Goal: Task Accomplishment & Management: Manage account settings

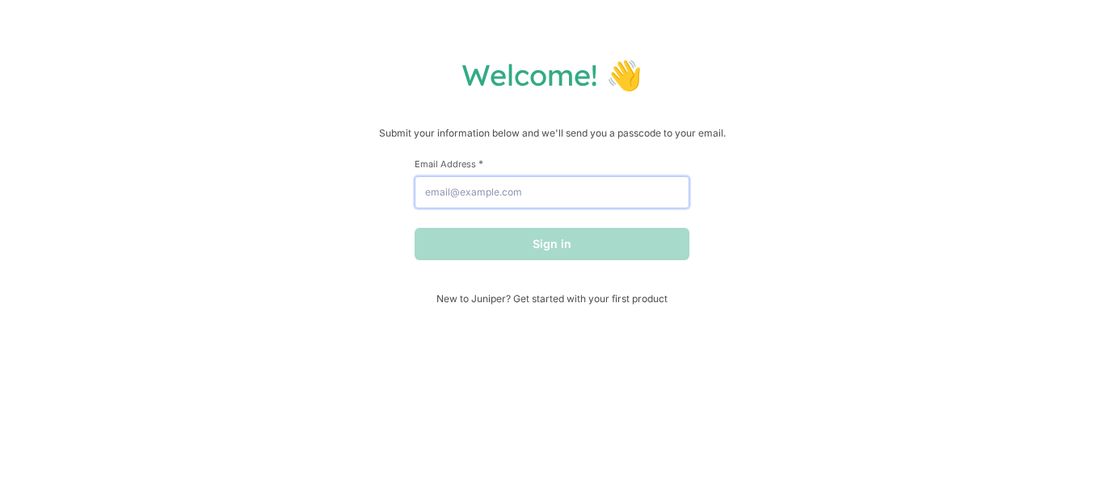
click at [599, 194] on input "Email Address *" at bounding box center [552, 192] width 275 height 32
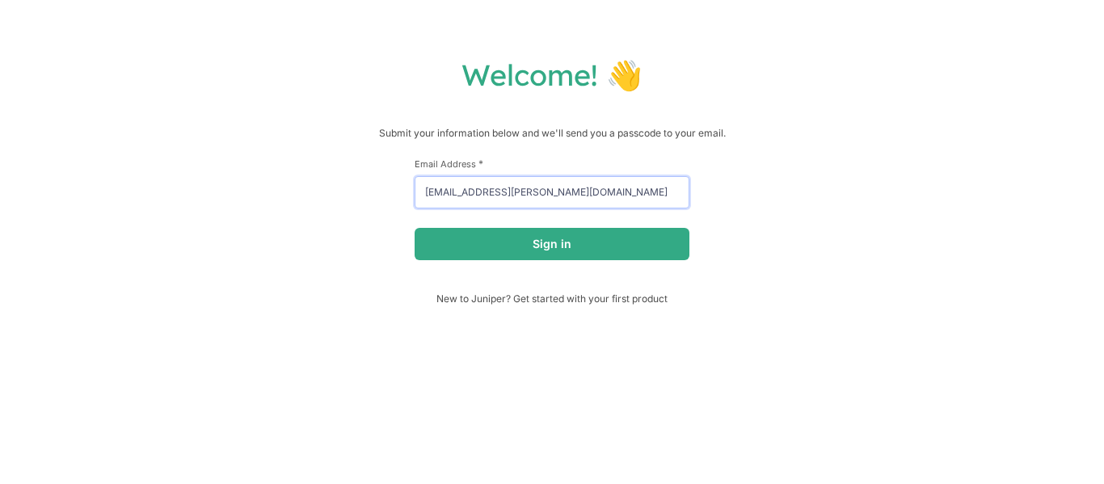
click at [415, 228] on button "Sign in" at bounding box center [552, 244] width 275 height 32
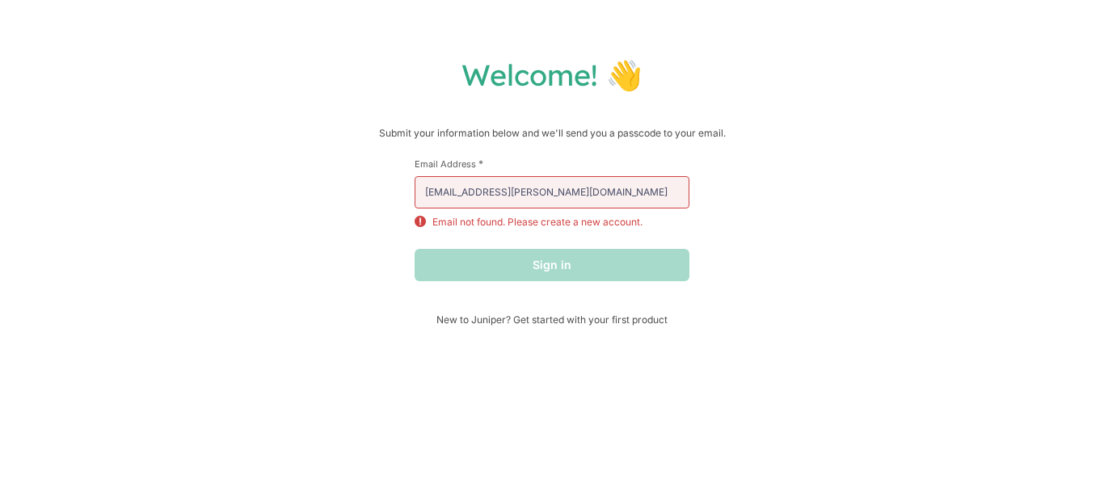
click at [545, 262] on div "Sign in" at bounding box center [552, 265] width 275 height 32
click at [577, 200] on input "[EMAIL_ADDRESS][PERSON_NAME][DOMAIN_NAME]" at bounding box center [552, 192] width 275 height 32
click at [504, 263] on div "Sign in" at bounding box center [552, 265] width 275 height 32
click at [429, 197] on input "[EMAIL_ADDRESS][PERSON_NAME][DOMAIN_NAME]" at bounding box center [552, 192] width 275 height 32
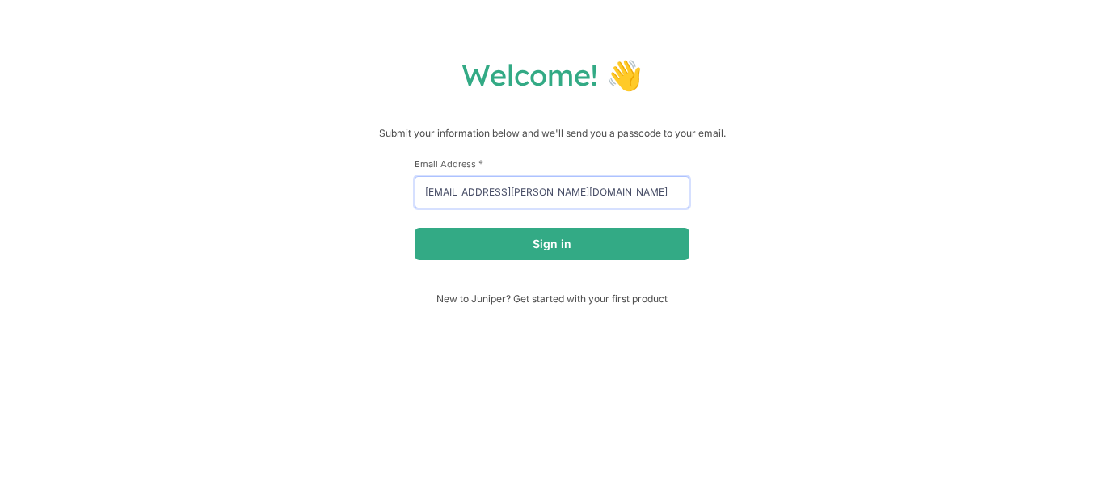
click at [415, 228] on button "Sign in" at bounding box center [552, 244] width 275 height 32
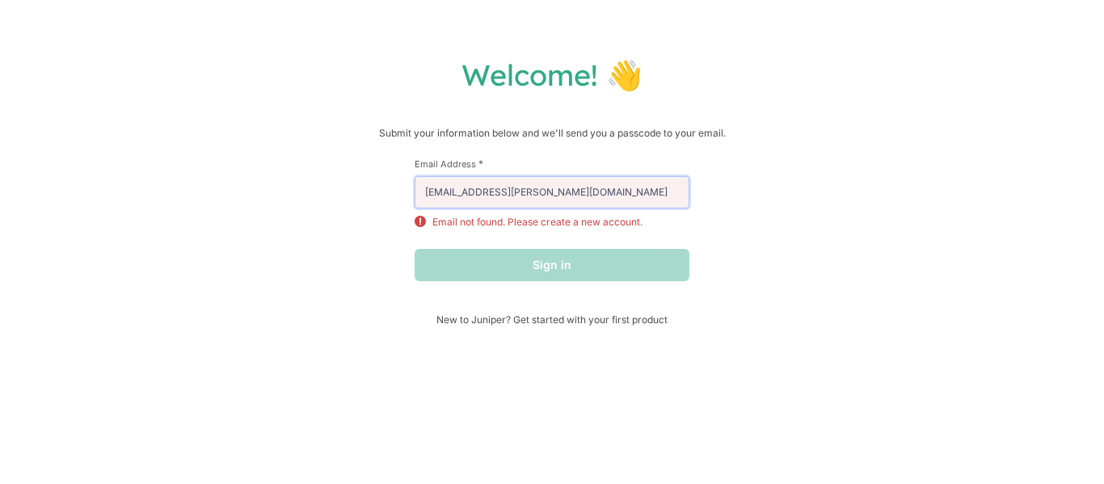
click at [467, 198] on input "[EMAIL_ADDRESS][PERSON_NAME][DOMAIN_NAME]" at bounding box center [552, 192] width 275 height 32
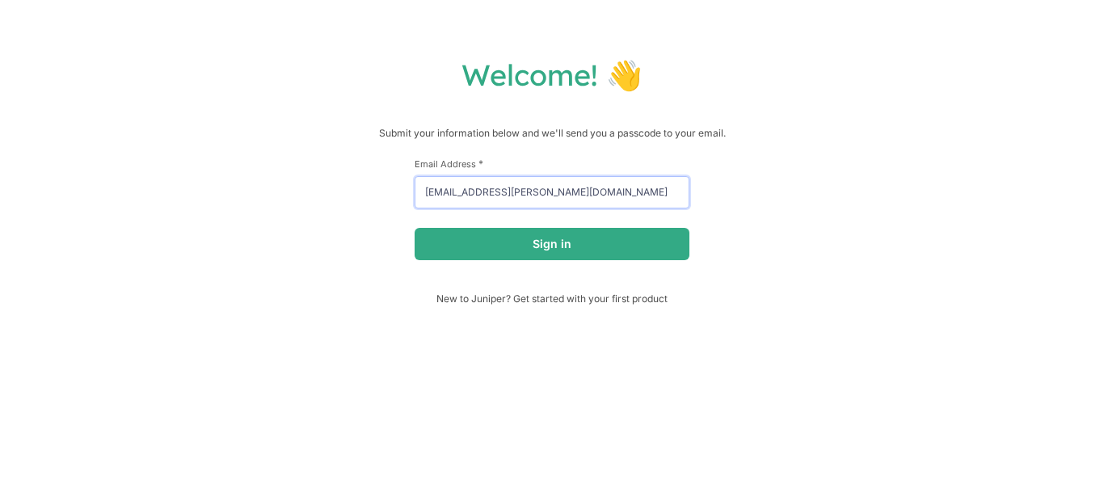
type input "[EMAIL_ADDRESS][PERSON_NAME][DOMAIN_NAME]"
click at [415, 228] on button "Sign in" at bounding box center [552, 244] width 275 height 32
